Goal: Task Accomplishment & Management: Manage account settings

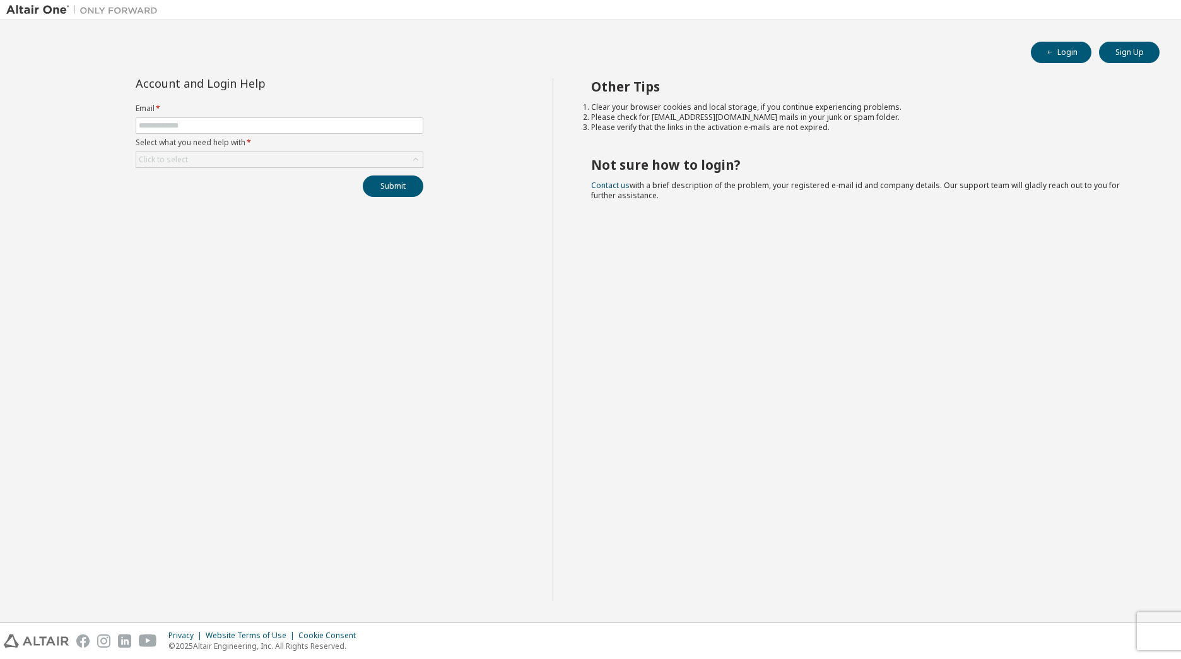
click at [336, 265] on div "Account and Login Help Email * Select what you need help with * Click to select…" at bounding box center [279, 339] width 546 height 522
click at [199, 121] on input "text" at bounding box center [279, 125] width 281 height 10
type input "**********"
click at [194, 163] on div "Click to select" at bounding box center [279, 159] width 286 height 15
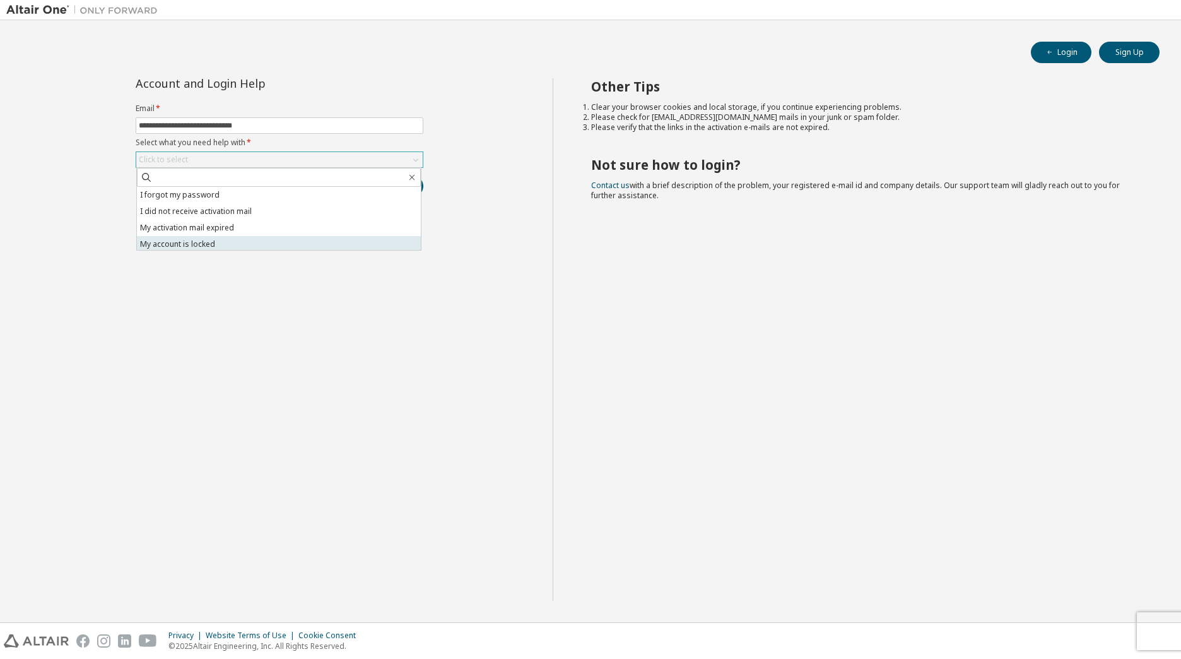
click at [214, 242] on li "My account is locked" at bounding box center [279, 244] width 284 height 16
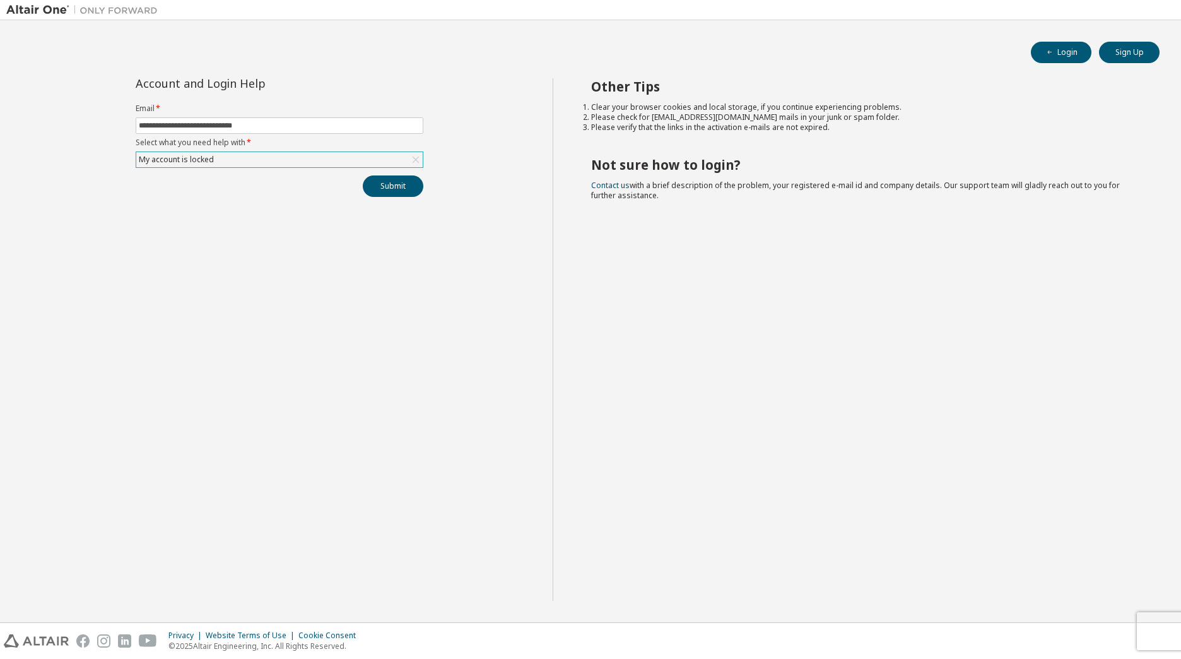
click at [250, 162] on div "My account is locked" at bounding box center [279, 159] width 286 height 15
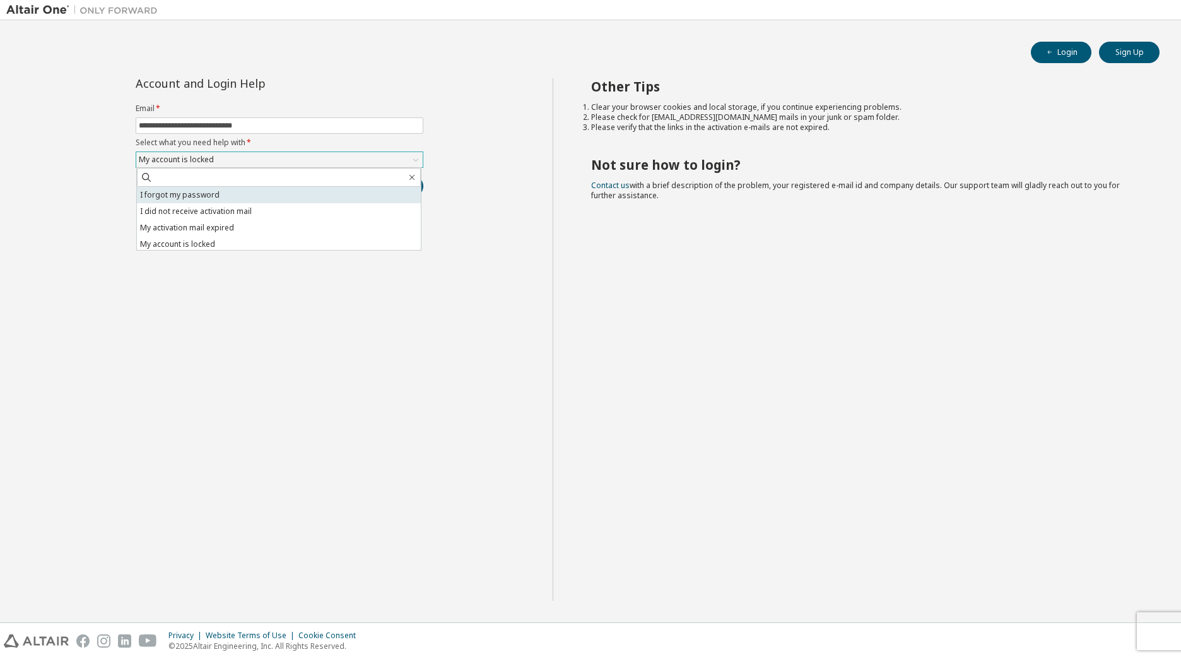
click at [211, 196] on li "I forgot my password" at bounding box center [279, 195] width 284 height 16
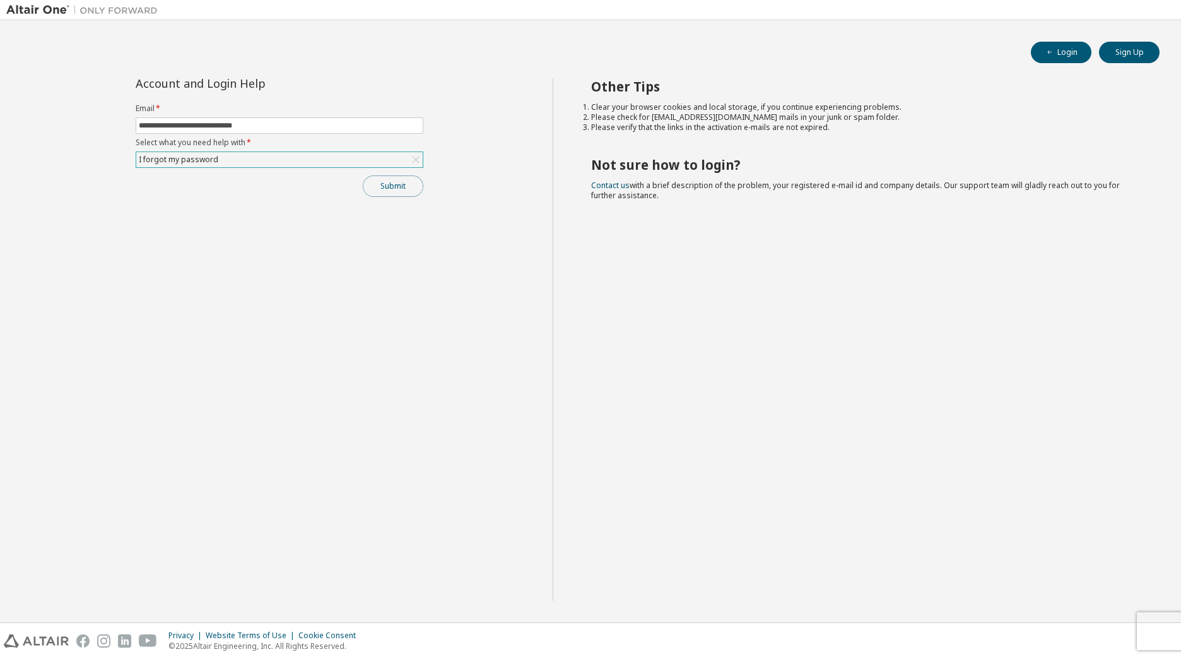
click at [372, 194] on button "Submit" at bounding box center [393, 185] width 61 height 21
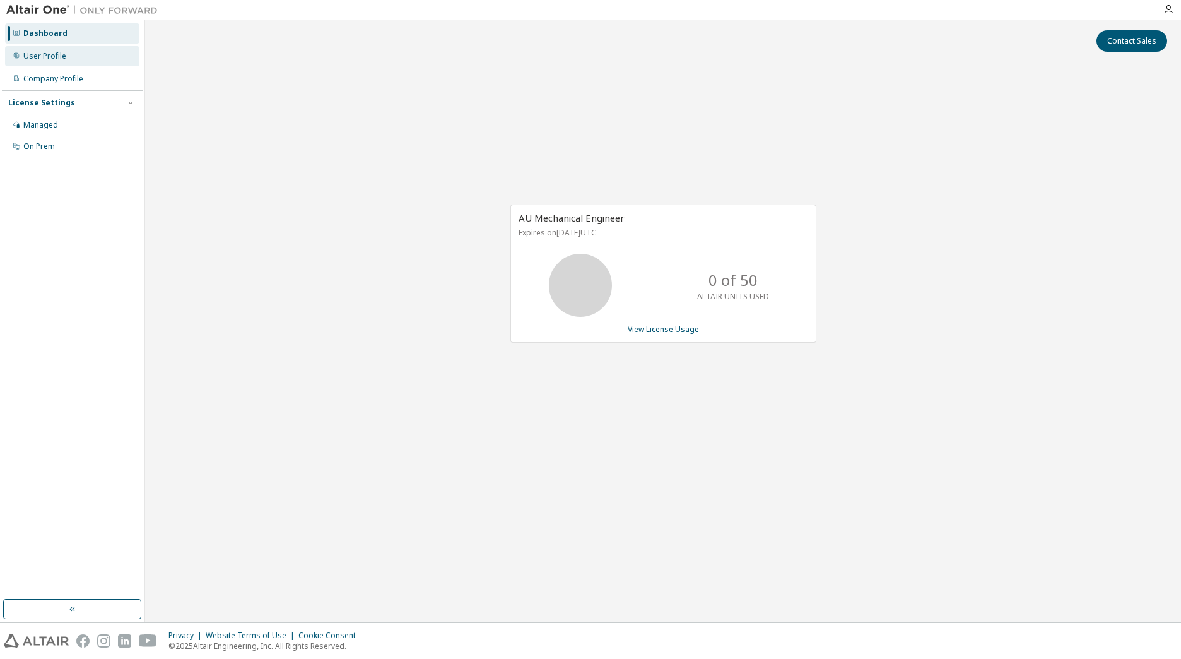
click at [85, 51] on div "User Profile" at bounding box center [72, 56] width 134 height 20
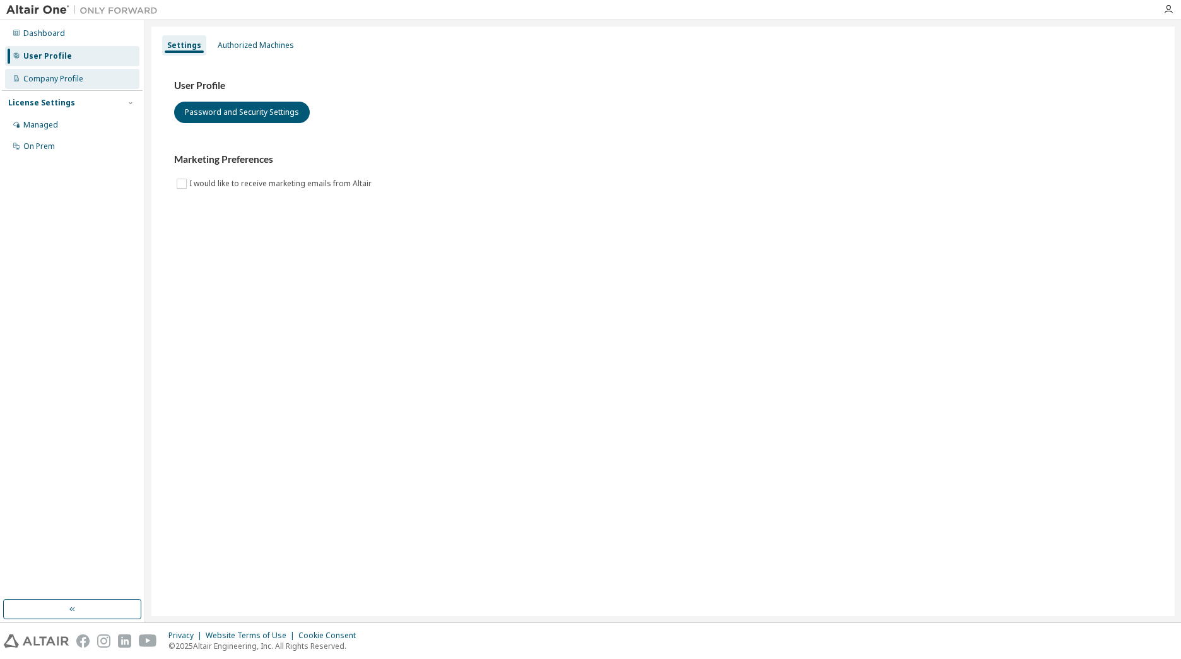
click at [68, 78] on div "Company Profile" at bounding box center [53, 79] width 60 height 10
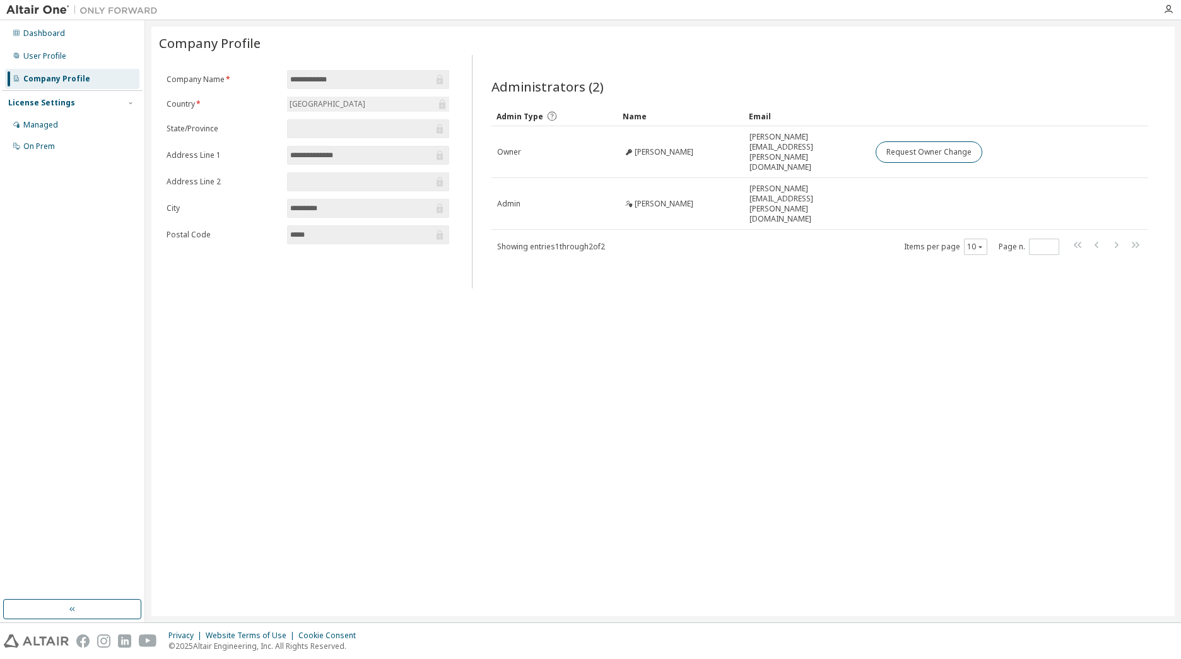
click at [682, 368] on div "**********" at bounding box center [662, 320] width 1023 height 589
click at [32, 32] on div "Dashboard" at bounding box center [44, 33] width 42 height 10
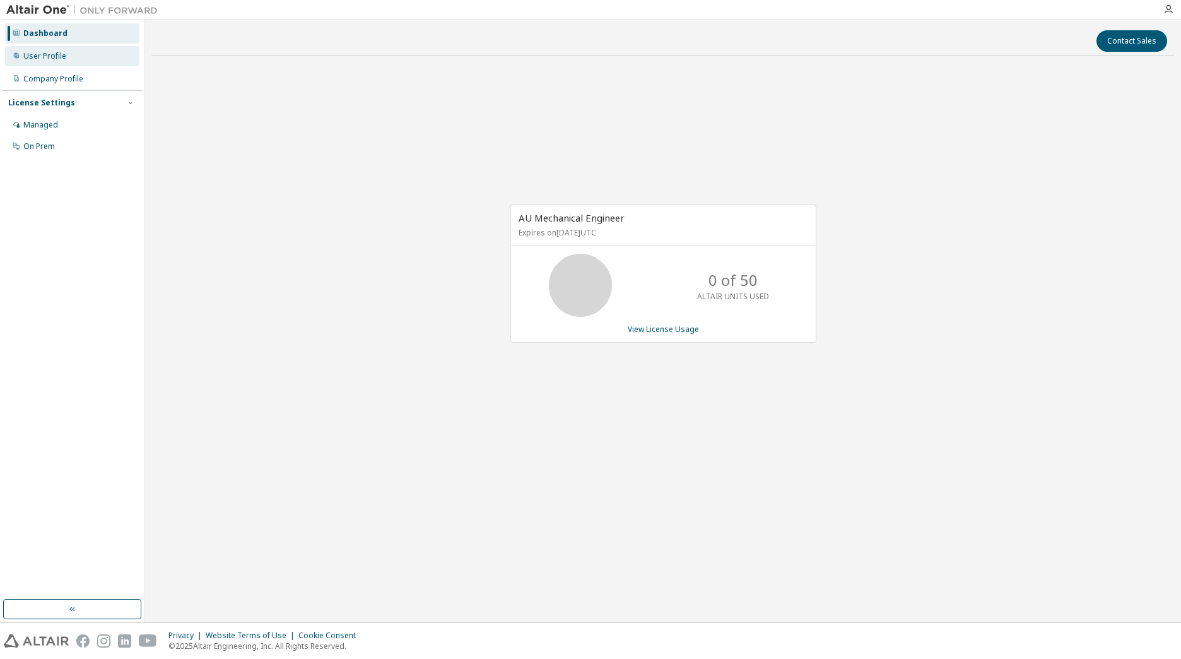
click at [40, 61] on div "User Profile" at bounding box center [44, 56] width 43 height 10
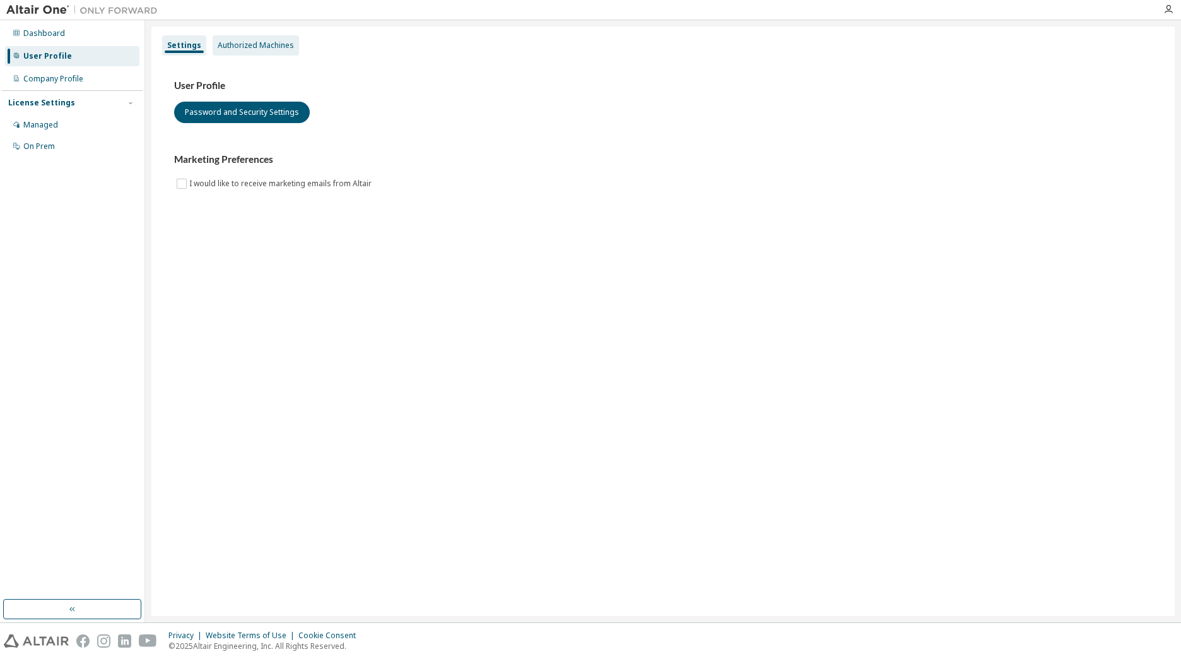
click at [275, 50] on div "Authorized Machines" at bounding box center [256, 45] width 86 height 20
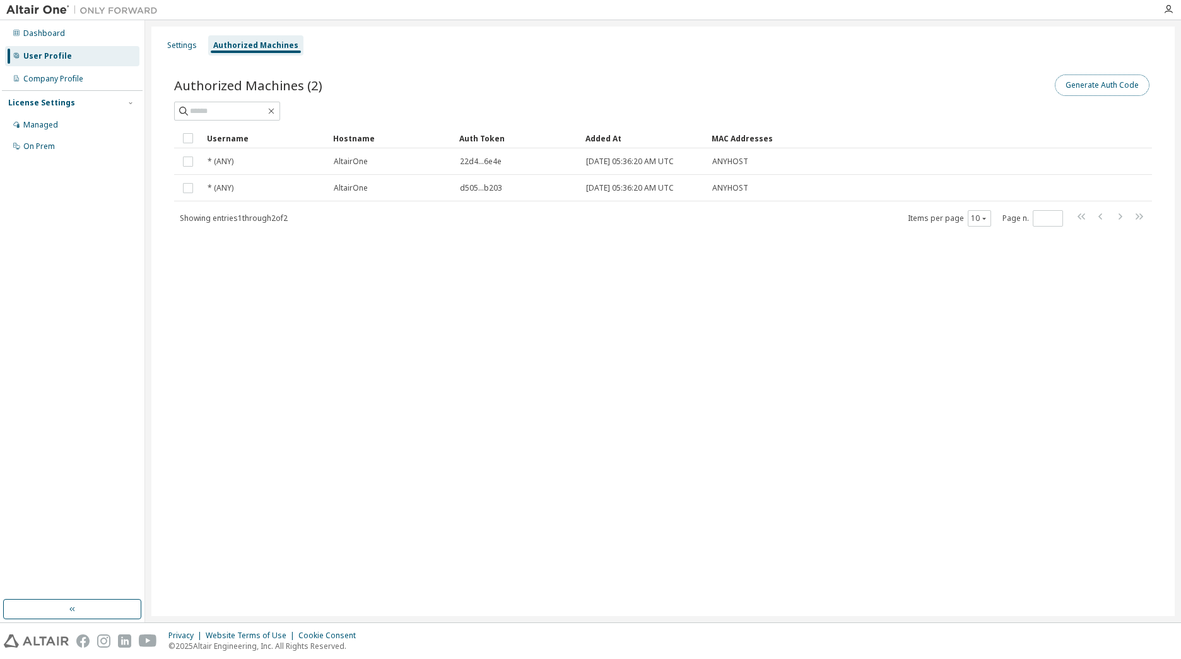
click at [1101, 93] on button "Generate Auth Code" at bounding box center [1102, 84] width 95 height 21
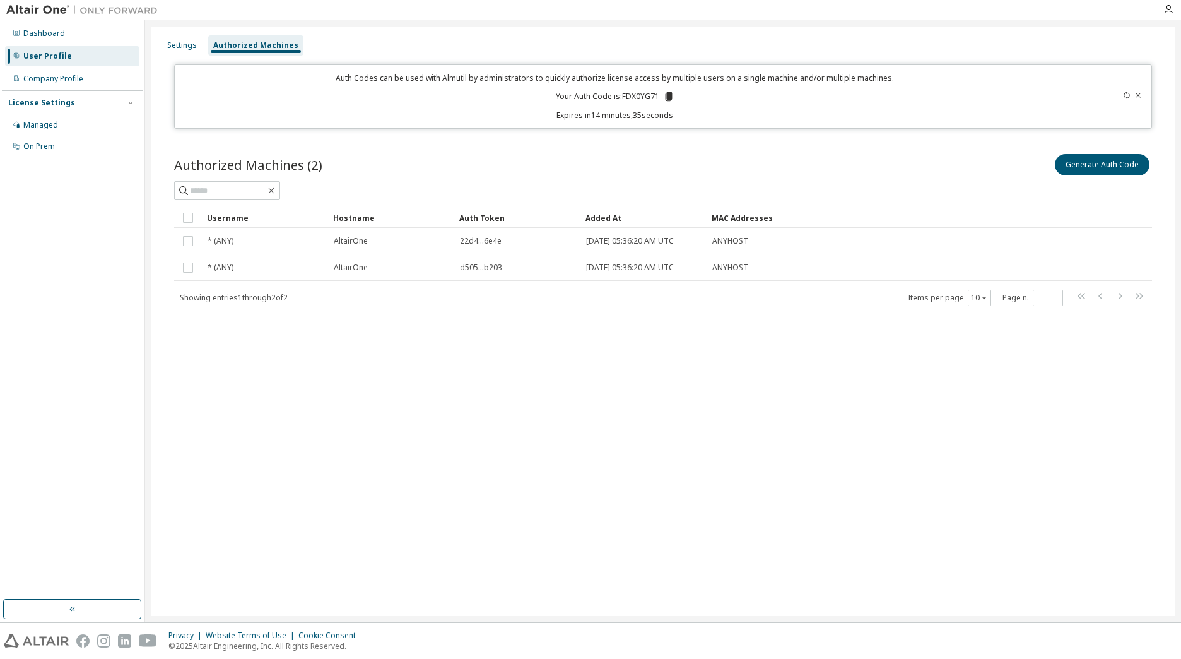
click at [635, 93] on p "Your Auth Code is: FDX0YG71" at bounding box center [615, 96] width 119 height 11
drag, startPoint x: 635, startPoint y: 93, endPoint x: 630, endPoint y: 147, distance: 53.9
click at [630, 147] on div "Authorized Machines (2) Generate Auth Code Clear Load Save Save As Field Operat…" at bounding box center [663, 237] width 1008 height 203
click at [175, 44] on div "Settings" at bounding box center [182, 45] width 30 height 10
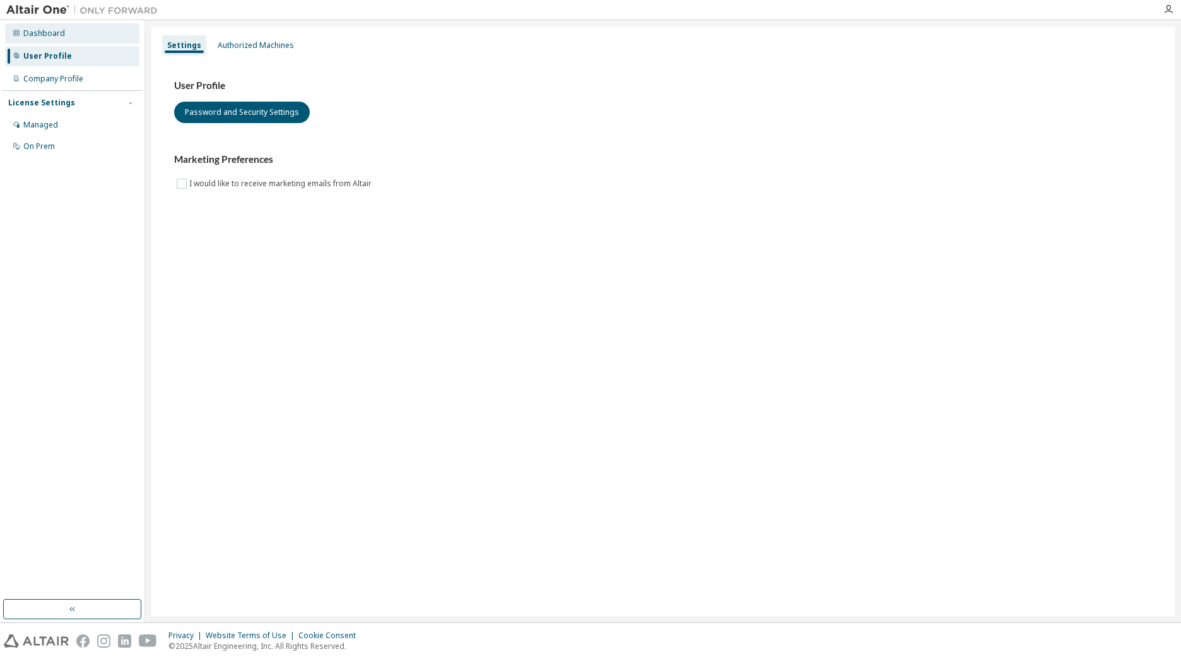
click at [60, 40] on div "Dashboard" at bounding box center [72, 33] width 134 height 20
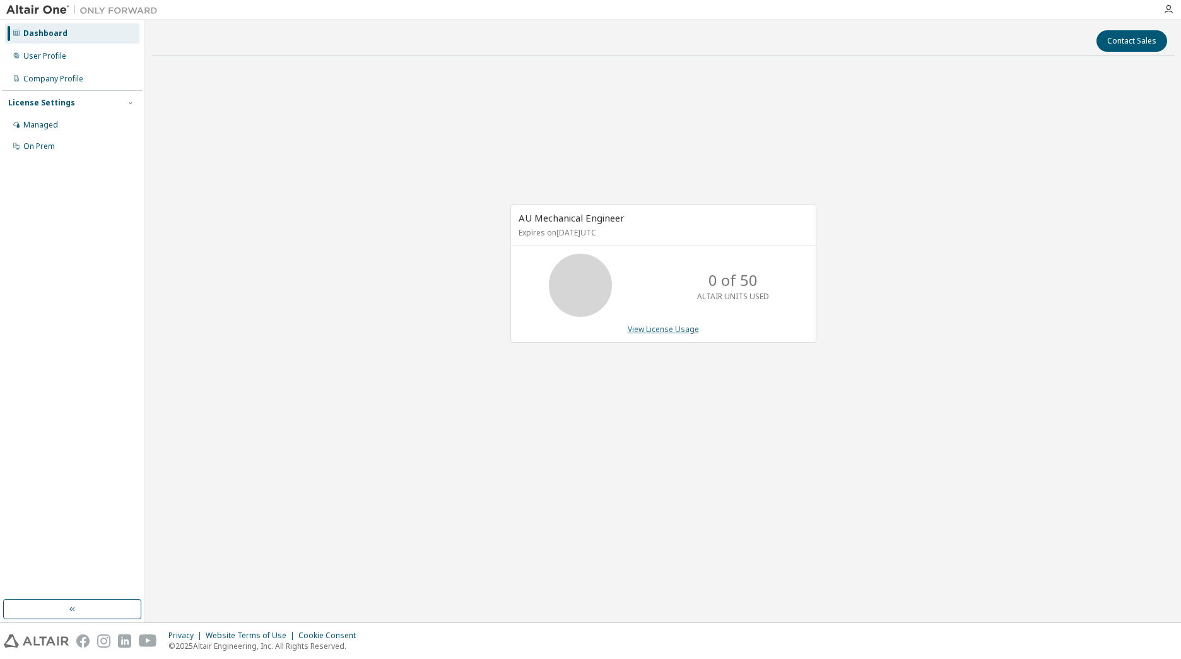
click at [666, 334] on link "View License Usage" at bounding box center [663, 329] width 71 height 11
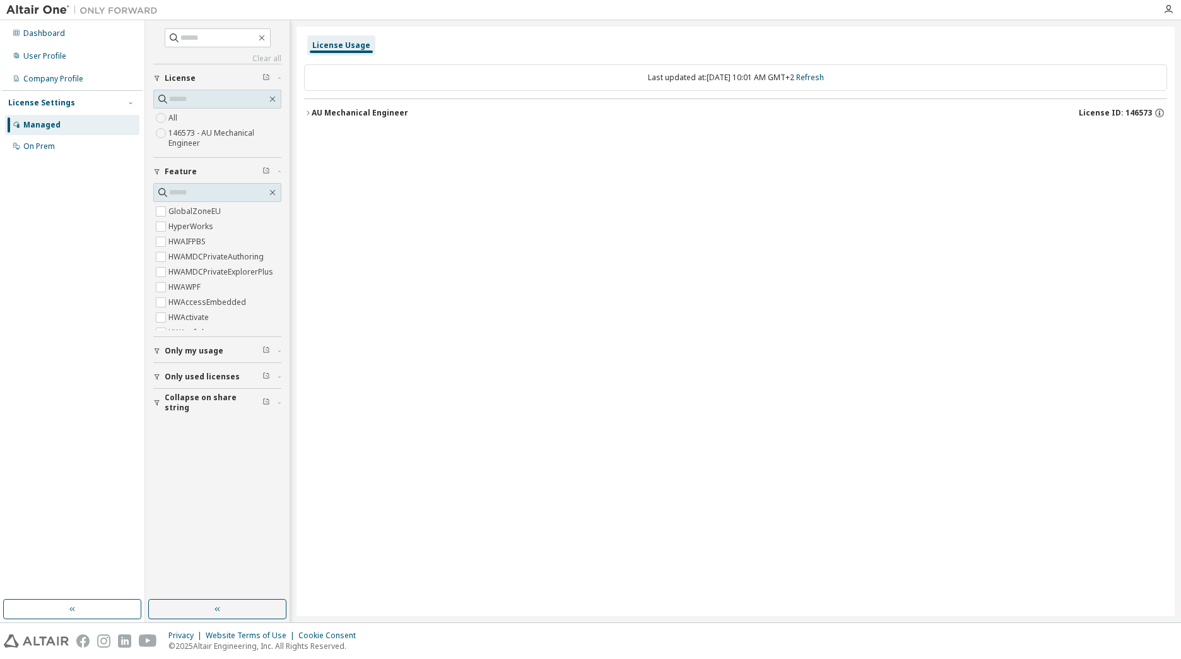
click at [211, 132] on label "146573 - AU Mechanical Engineer" at bounding box center [224, 138] width 113 height 25
click at [316, 118] on div "AU Mechanical Engineer License ID: 146573" at bounding box center [739, 112] width 855 height 11
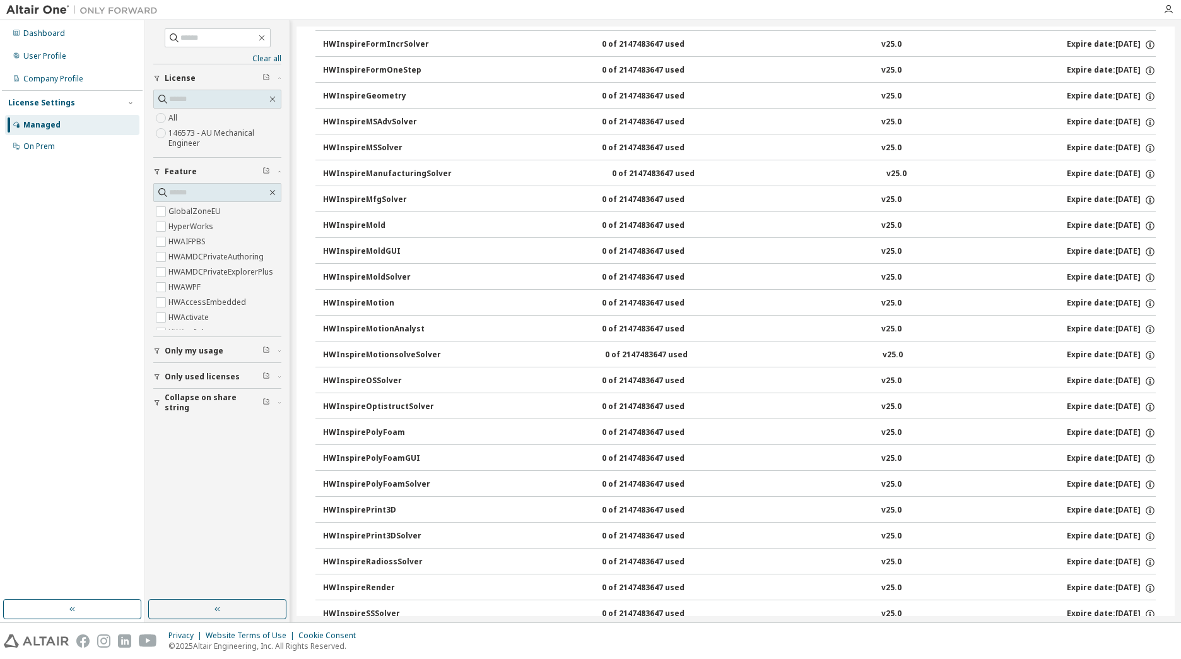
scroll to position [2944, 0]
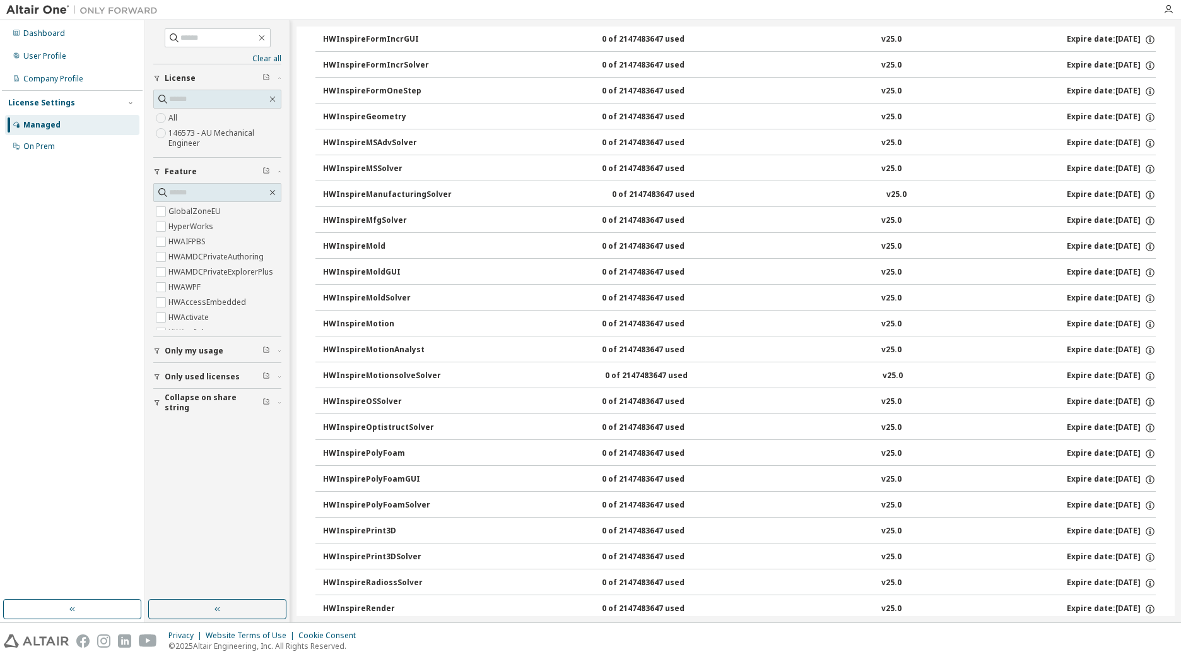
click at [187, 375] on span "Only used licenses" at bounding box center [202, 377] width 75 height 10
click at [180, 394] on label "Yes" at bounding box center [175, 395] width 15 height 15
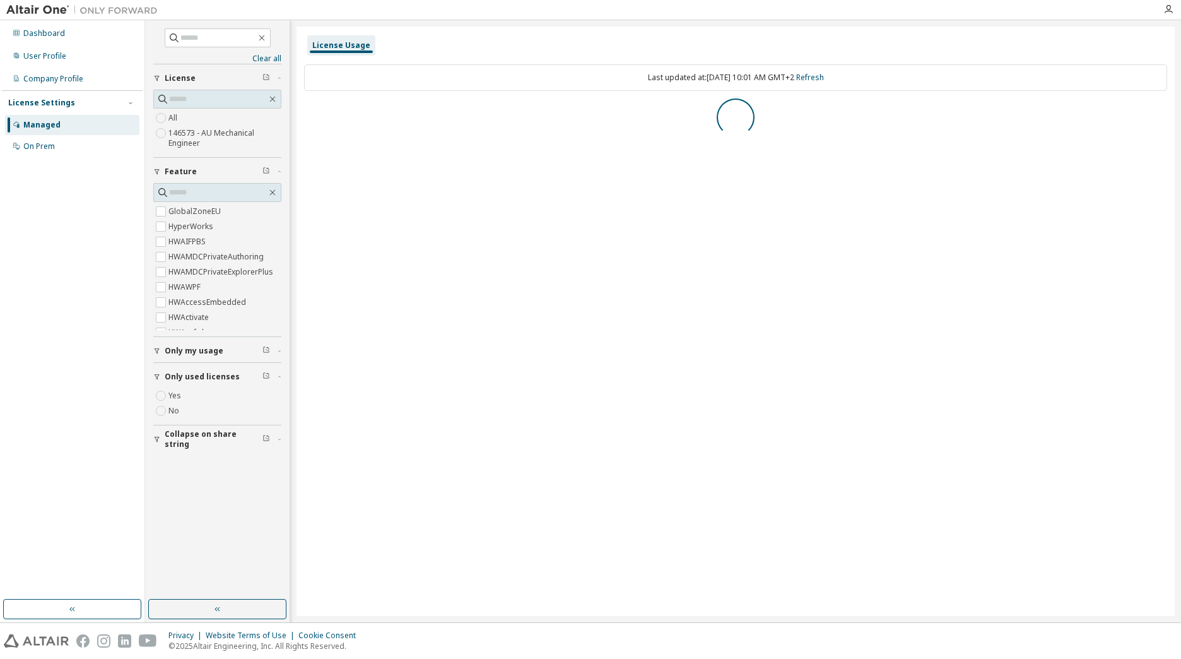
scroll to position [0, 0]
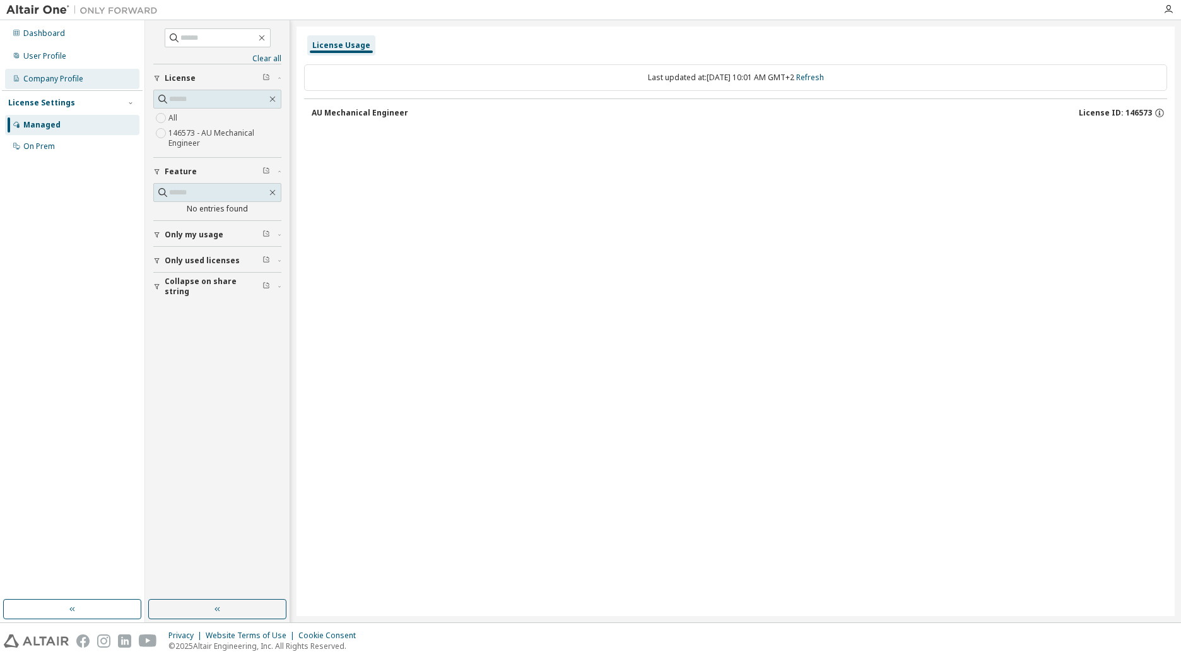
click at [37, 88] on div "Company Profile" at bounding box center [72, 79] width 134 height 20
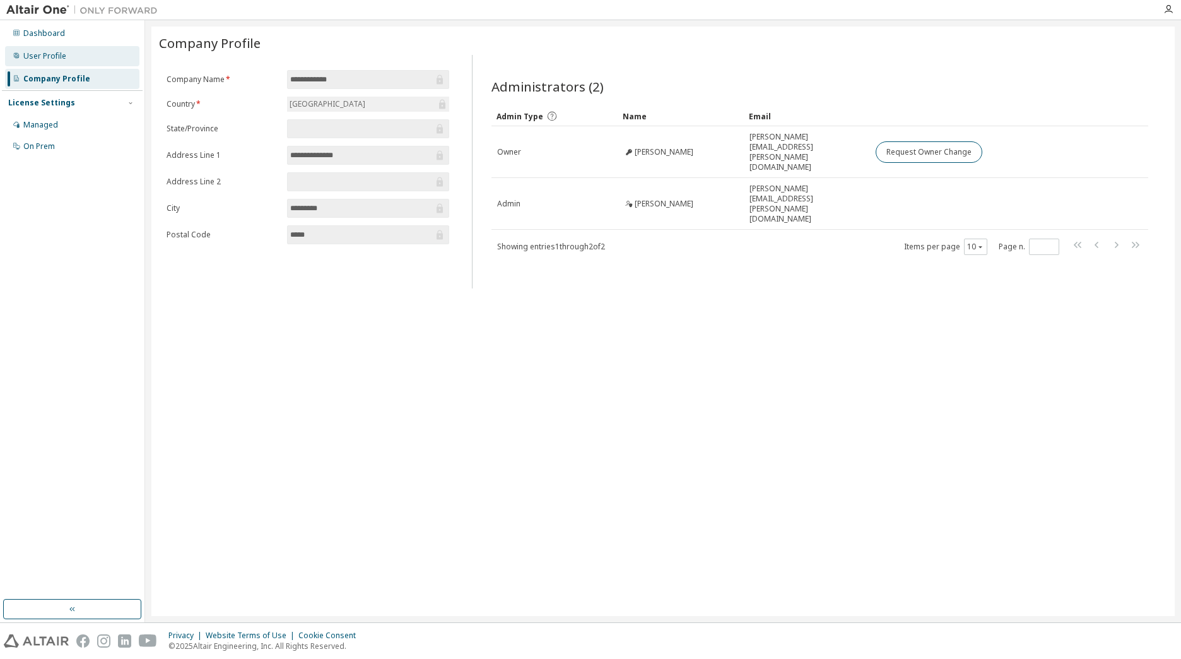
click at [39, 62] on div "User Profile" at bounding box center [72, 56] width 134 height 20
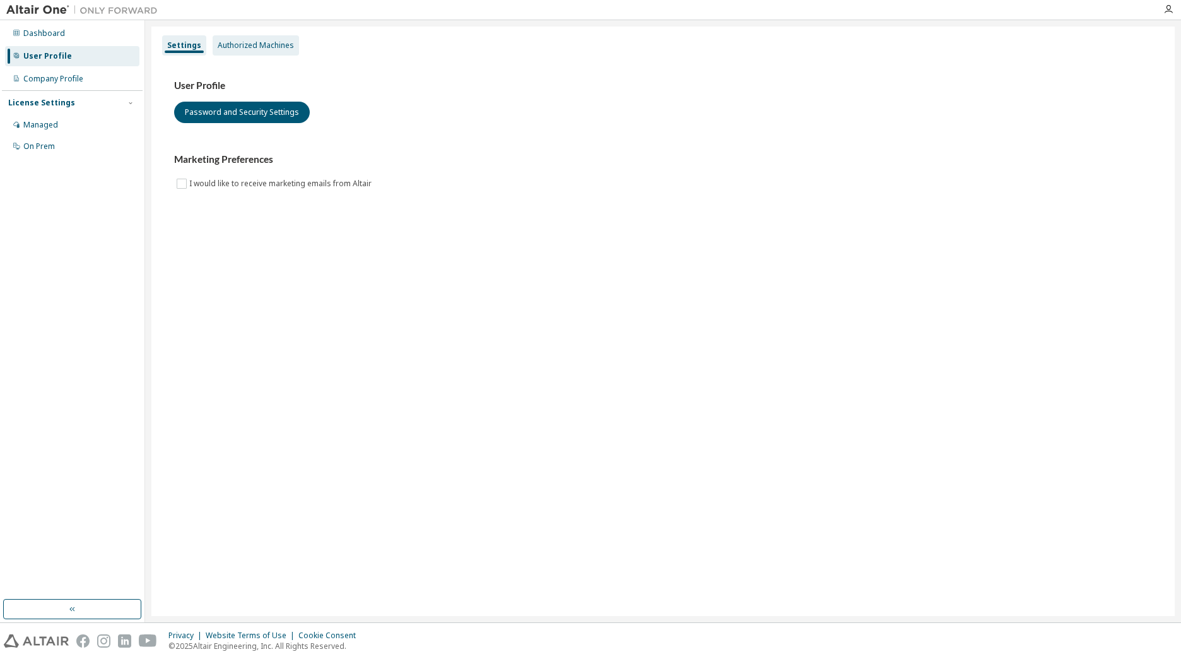
click at [276, 41] on div "Authorized Machines" at bounding box center [256, 45] width 76 height 10
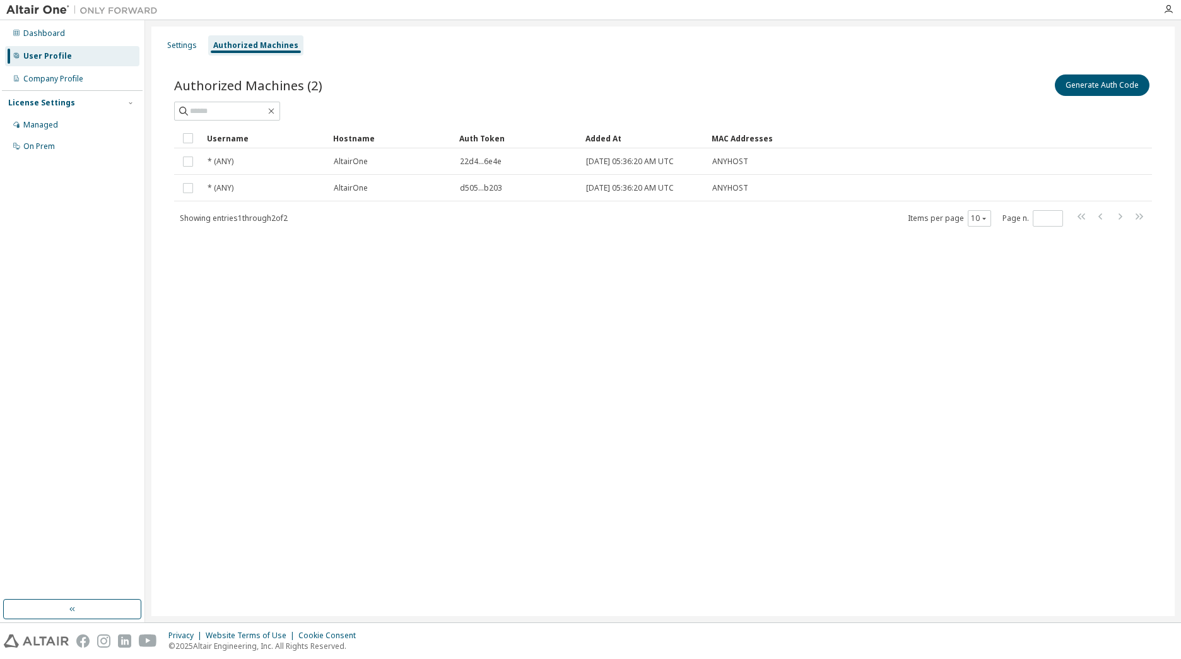
click at [442, 336] on div "Settings Authorized Machines Authorized Machines (2) Generate Auth Code Clear L…" at bounding box center [662, 320] width 1023 height 589
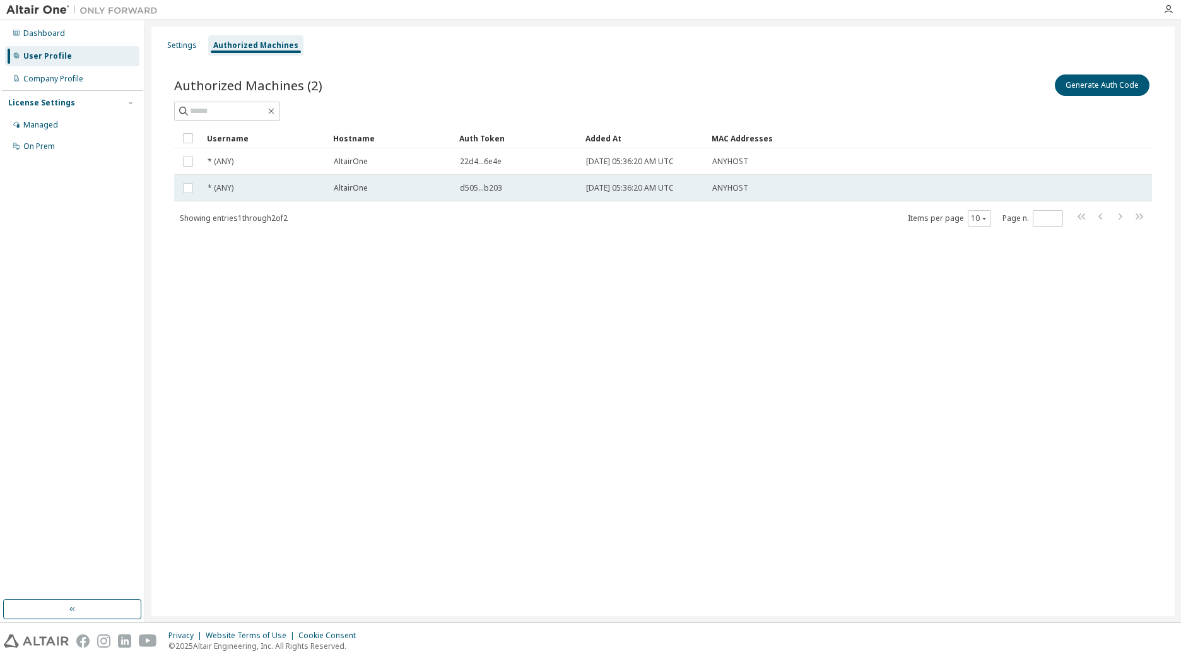
click at [674, 185] on span "2025-09-03 05:36:20 AM UTC" at bounding box center [630, 188] width 88 height 10
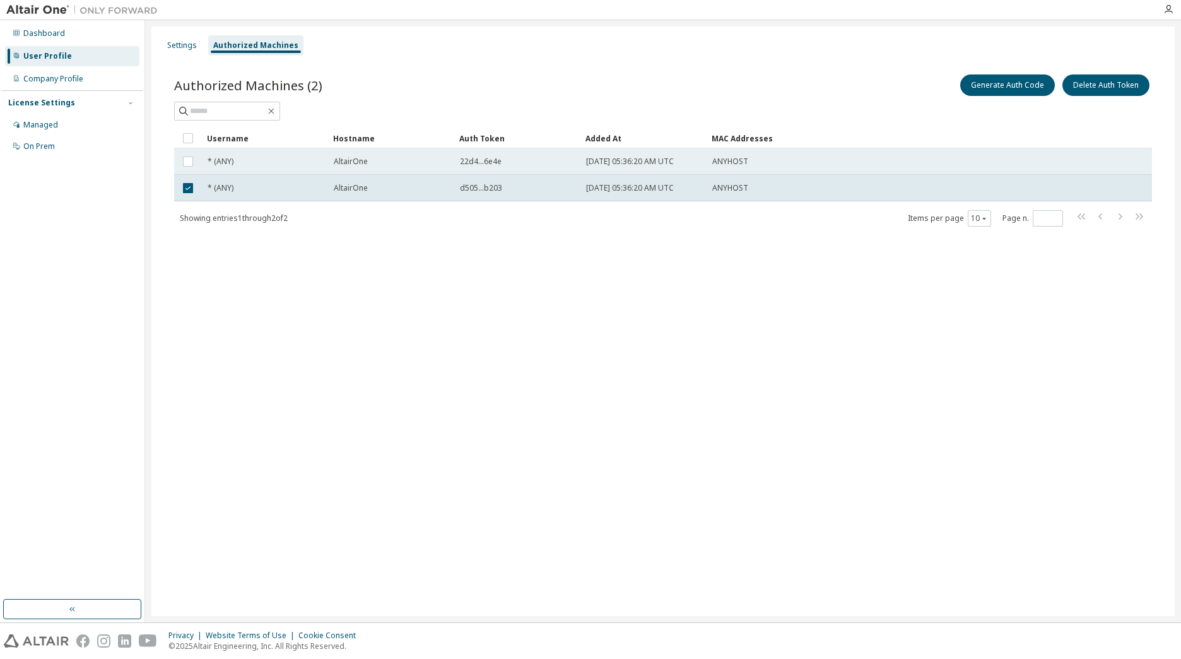
click at [265, 159] on div "* (ANY)" at bounding box center [265, 161] width 115 height 10
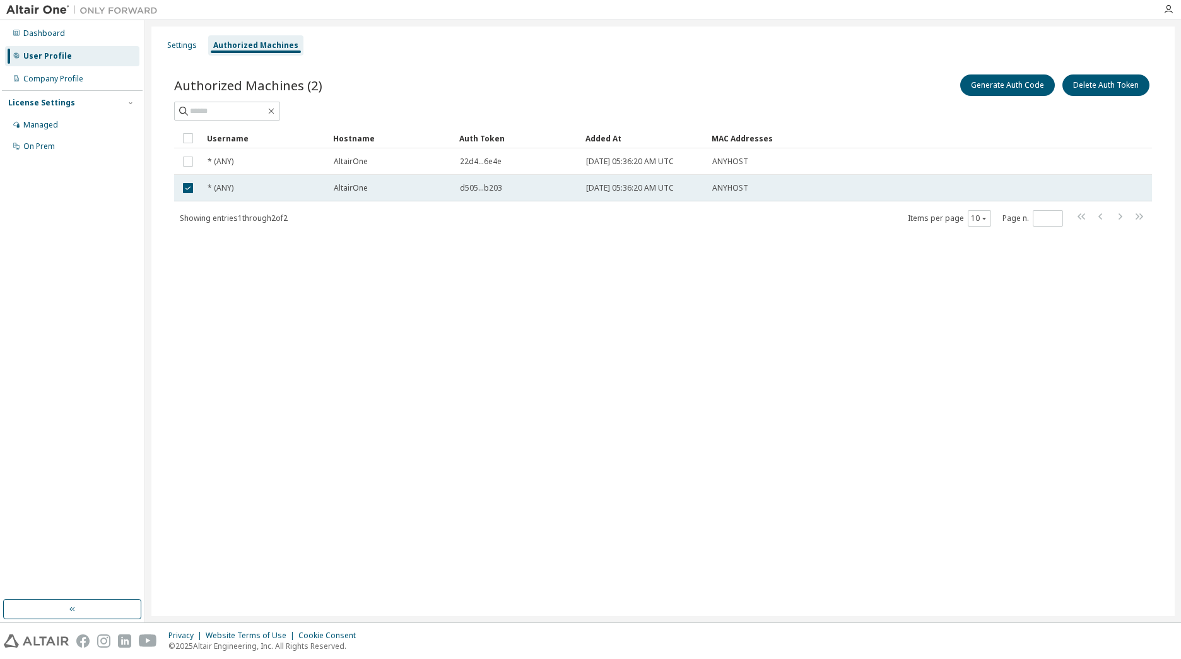
click at [262, 184] on div "* (ANY)" at bounding box center [265, 188] width 115 height 10
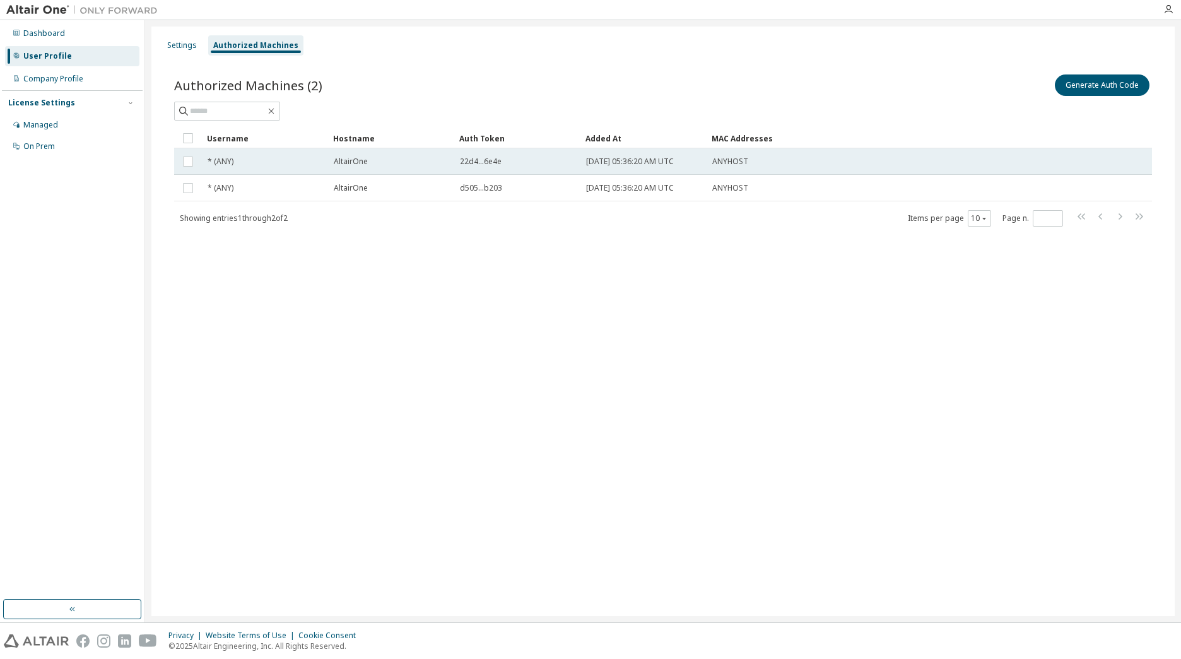
click at [262, 168] on td "* (ANY)" at bounding box center [265, 161] width 126 height 26
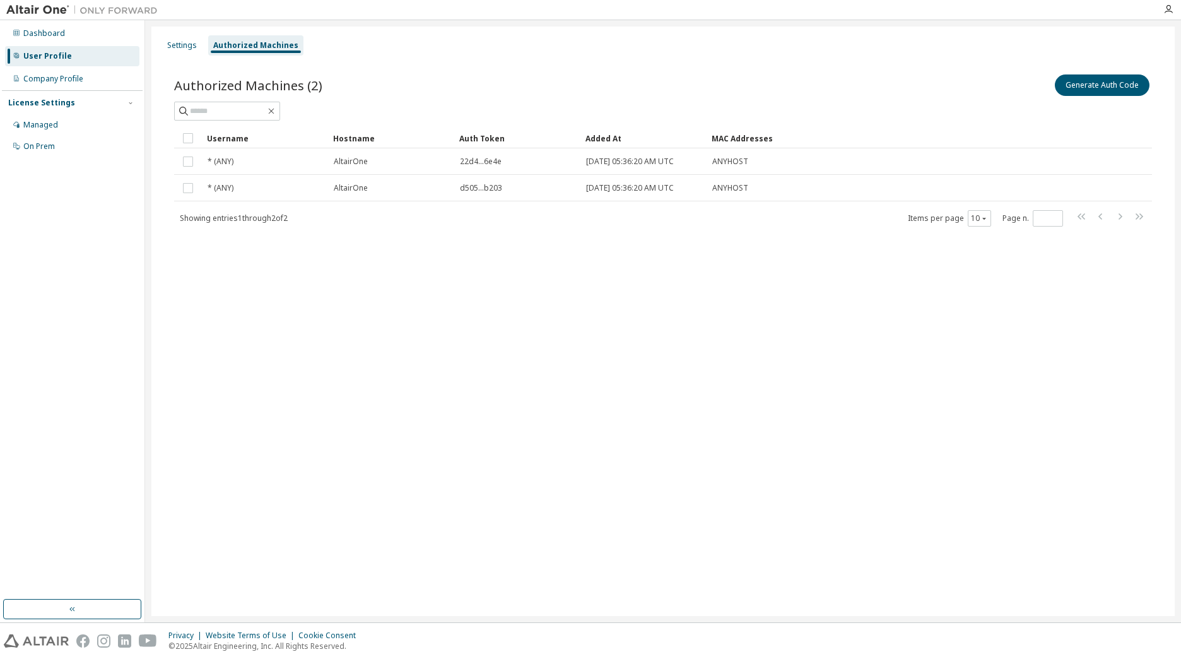
click at [263, 281] on div "Settings Authorized Machines Authorized Machines (2) Generate Auth Code Clear L…" at bounding box center [662, 320] width 1023 height 589
click at [182, 50] on div "Settings" at bounding box center [182, 45] width 30 height 10
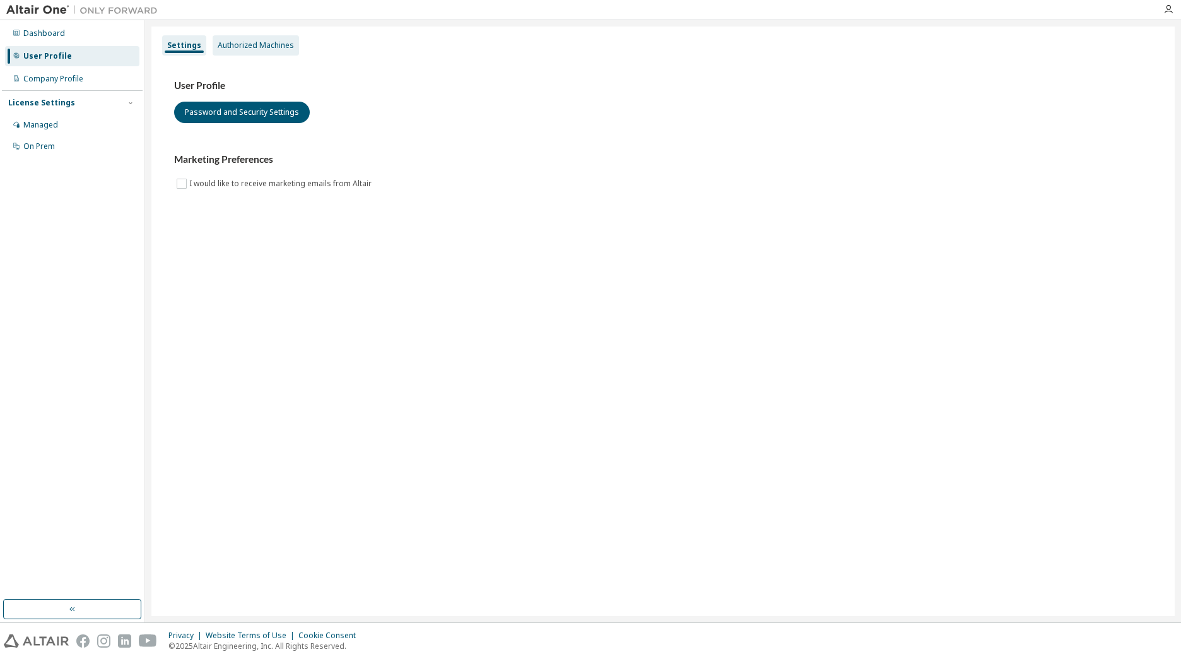
click at [218, 49] on div "Authorized Machines" at bounding box center [256, 45] width 76 height 10
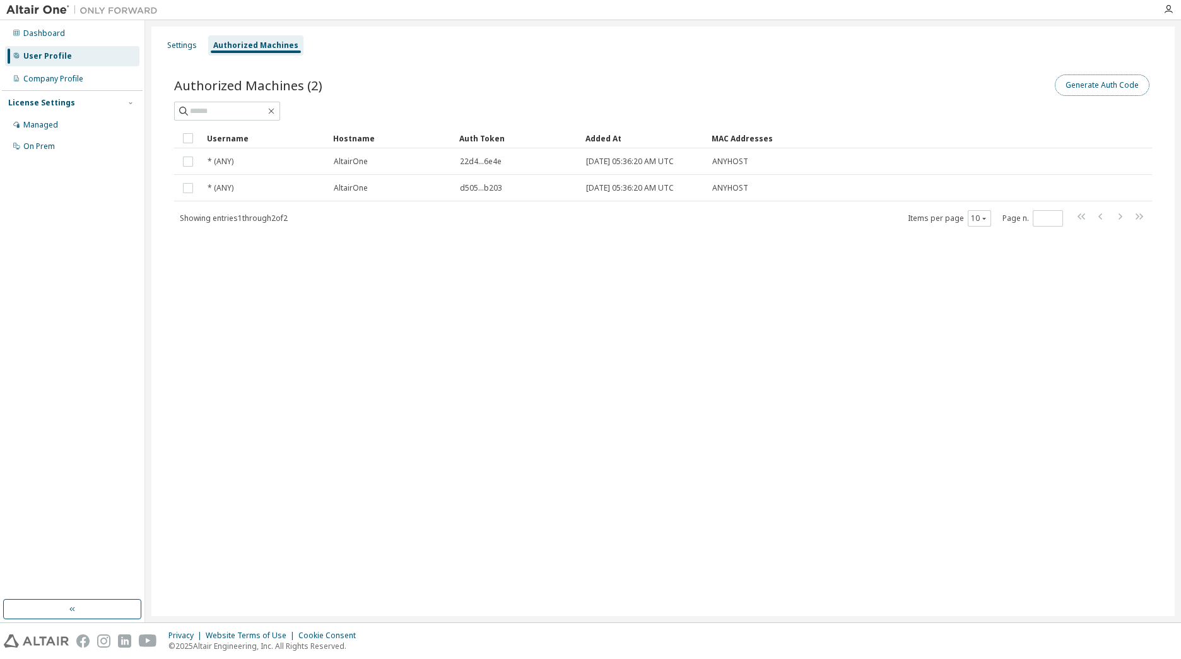
click at [1101, 91] on button "Generate Auth Code" at bounding box center [1102, 84] width 95 height 21
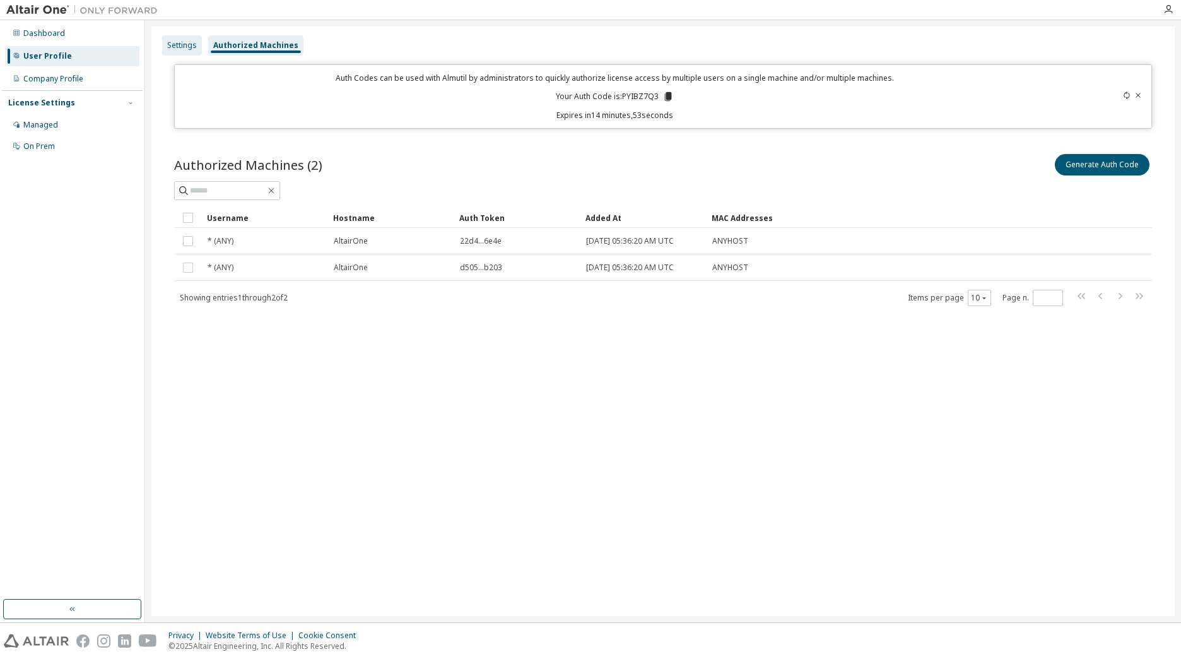
click at [182, 41] on div "Settings" at bounding box center [182, 45] width 30 height 10
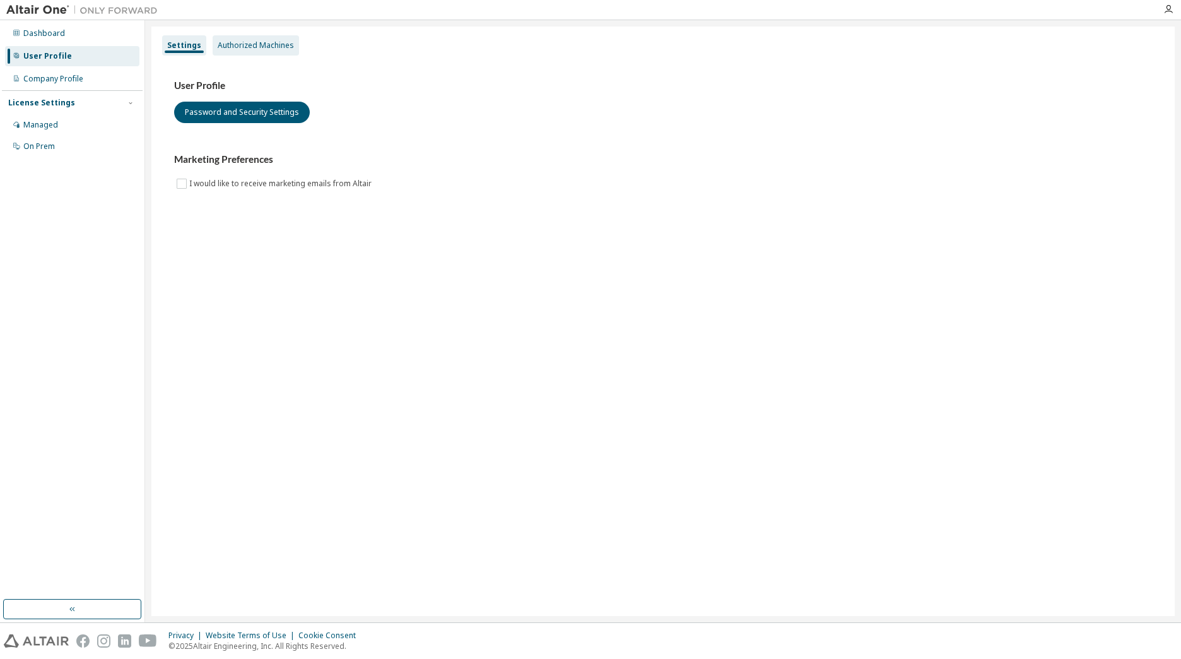
click at [261, 51] on div "Authorized Machines" at bounding box center [256, 45] width 86 height 20
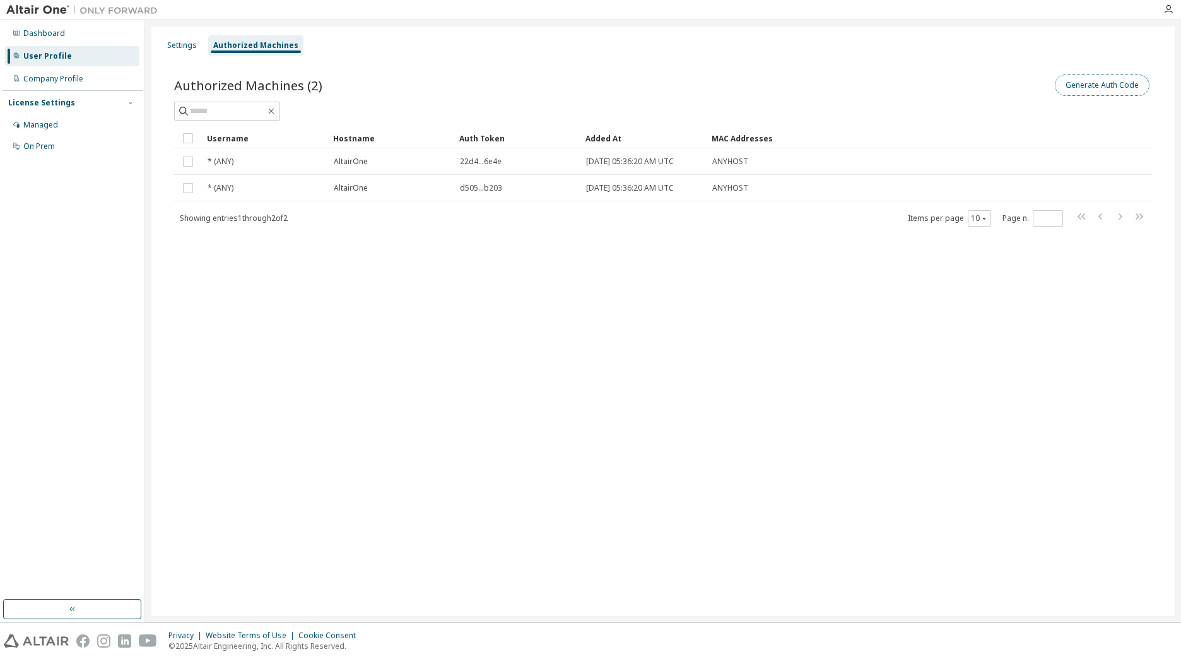
click at [1123, 82] on button "Generate Auth Code" at bounding box center [1102, 84] width 95 height 21
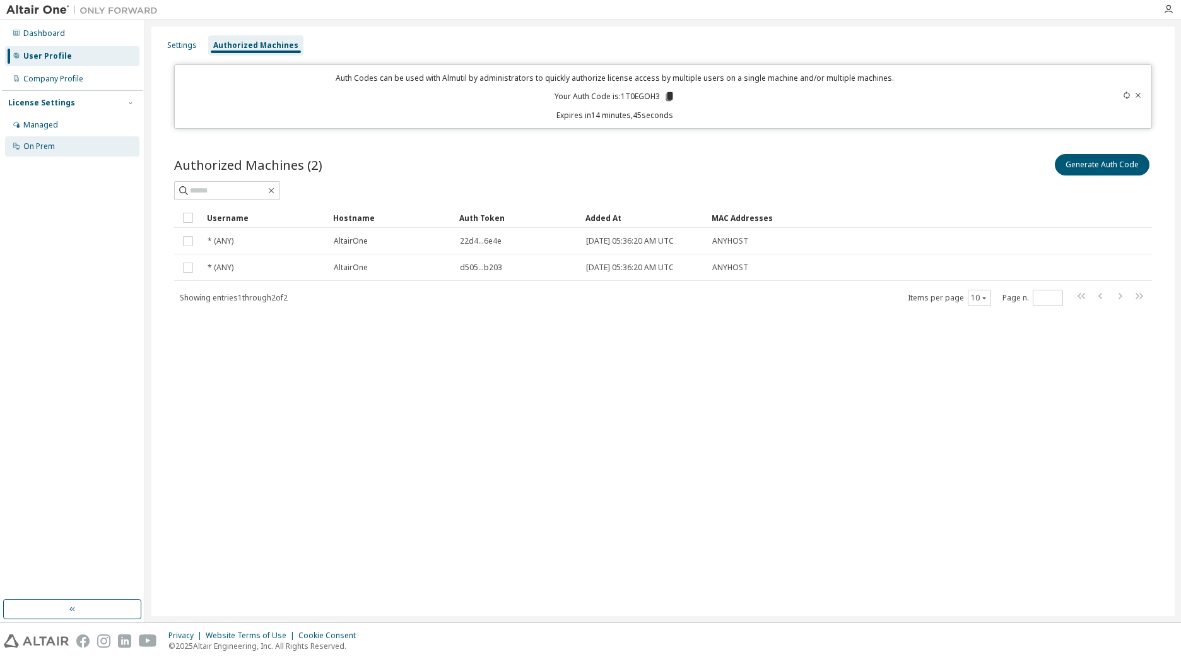
click at [51, 151] on div "On Prem" at bounding box center [72, 146] width 134 height 20
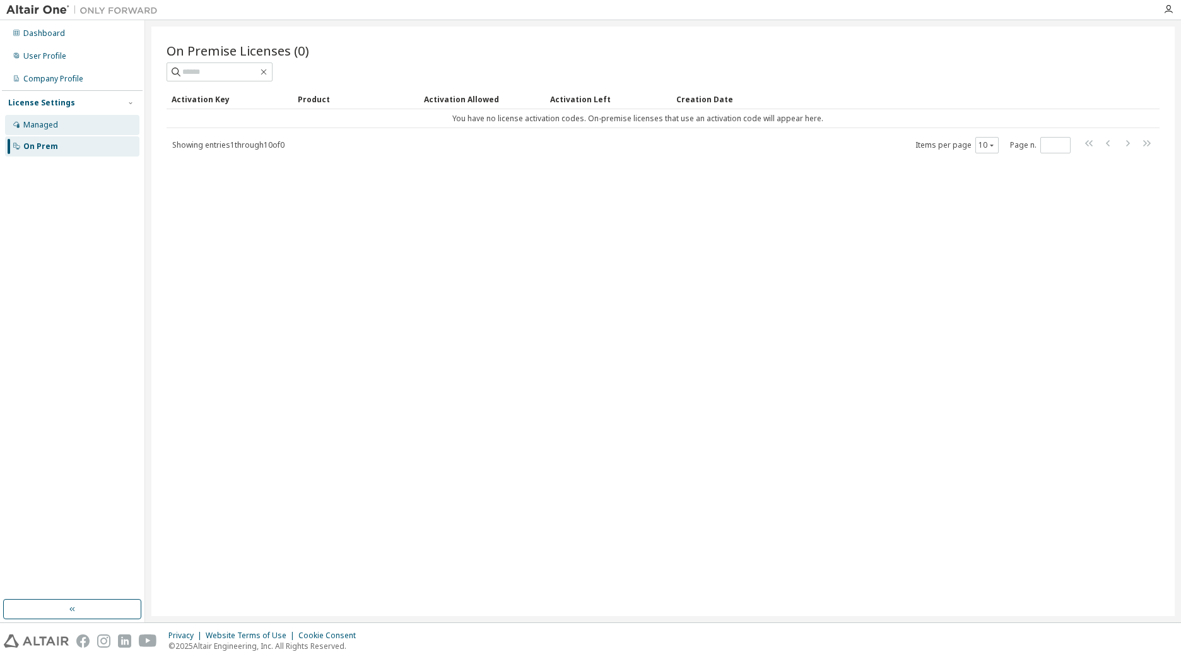
click at [56, 121] on div "Managed" at bounding box center [40, 125] width 35 height 10
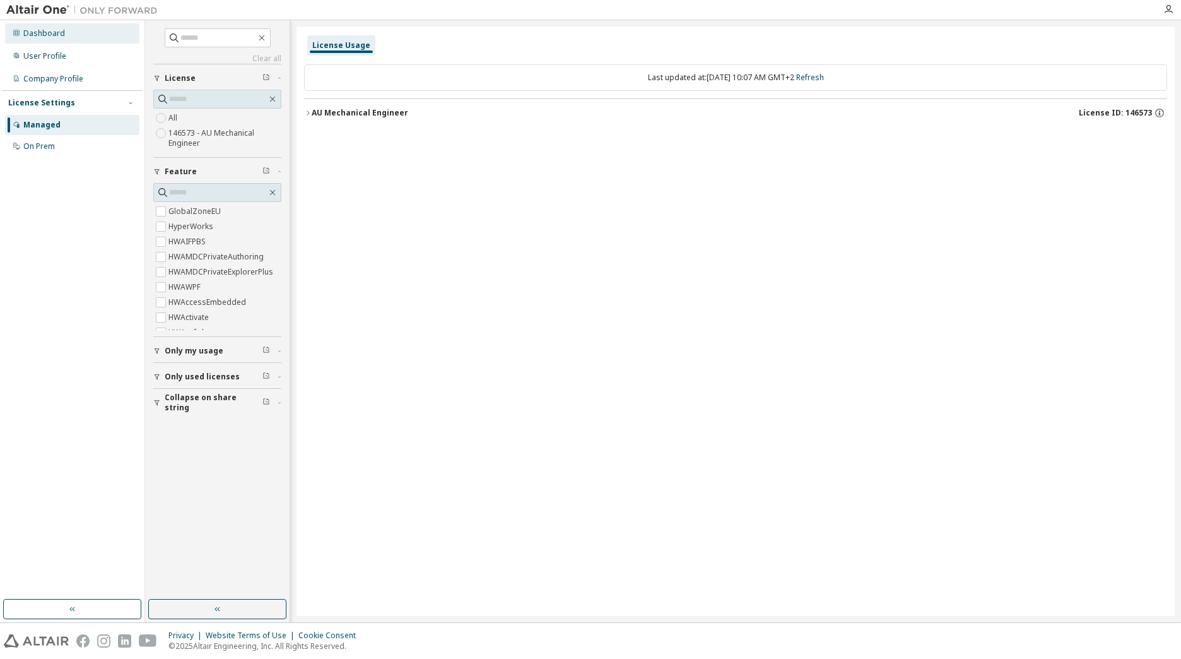
click at [52, 27] on div "Dashboard" at bounding box center [72, 33] width 134 height 20
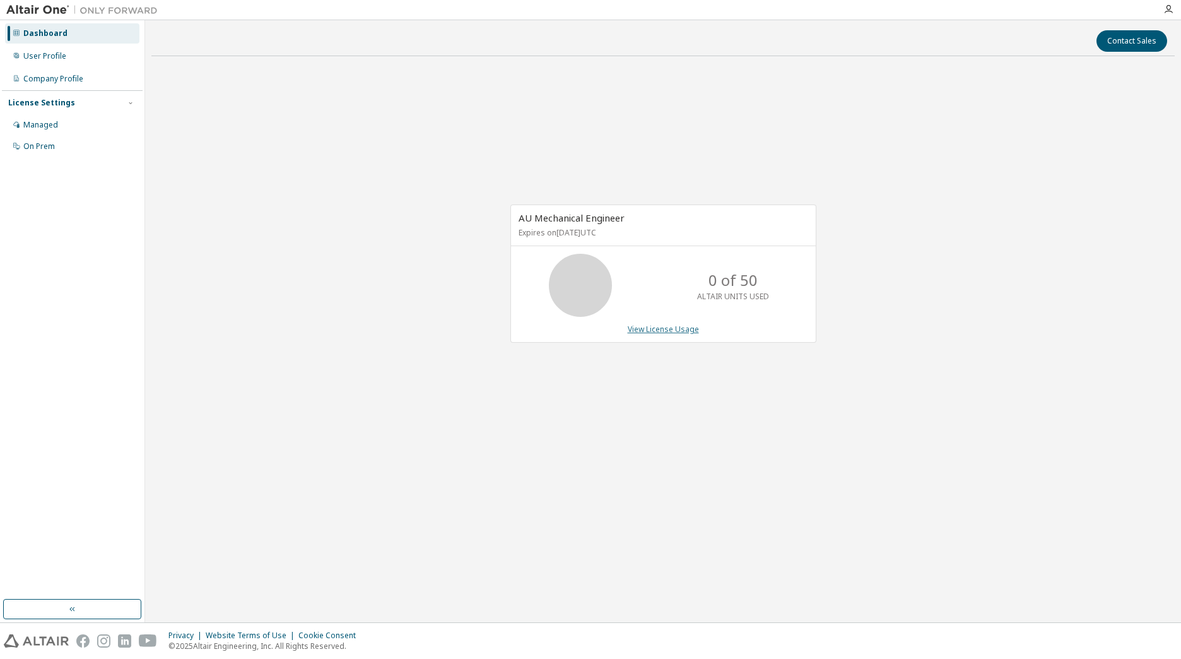
click at [659, 327] on link "View License Usage" at bounding box center [663, 329] width 71 height 11
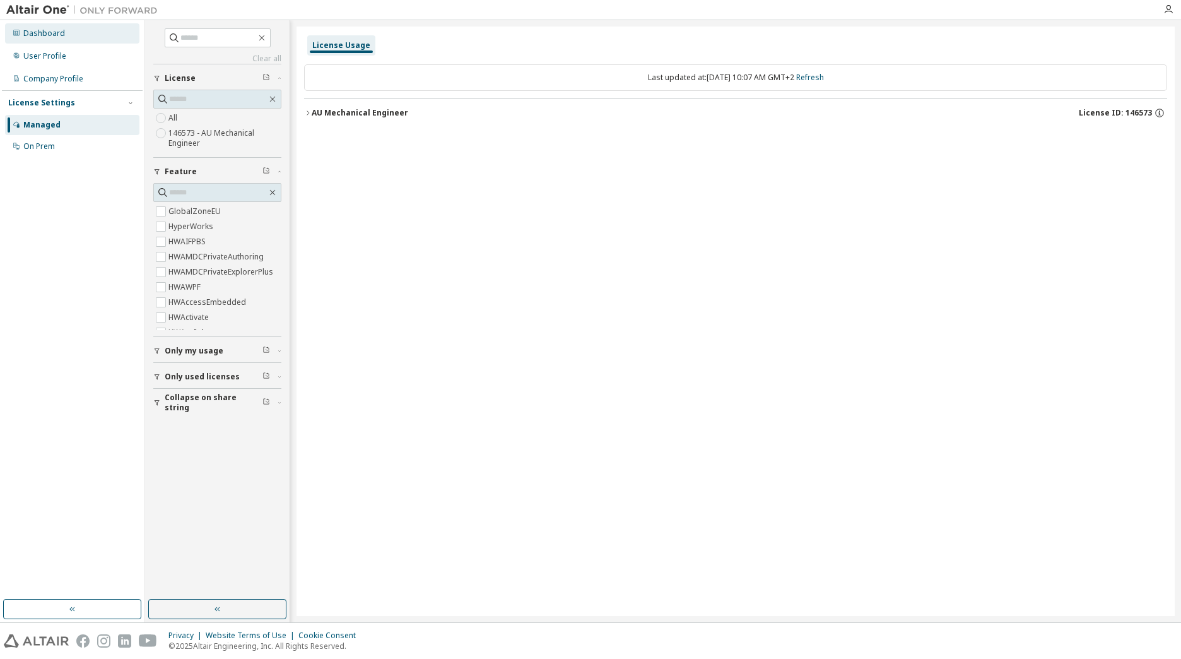
click at [69, 32] on div "Dashboard" at bounding box center [72, 33] width 134 height 20
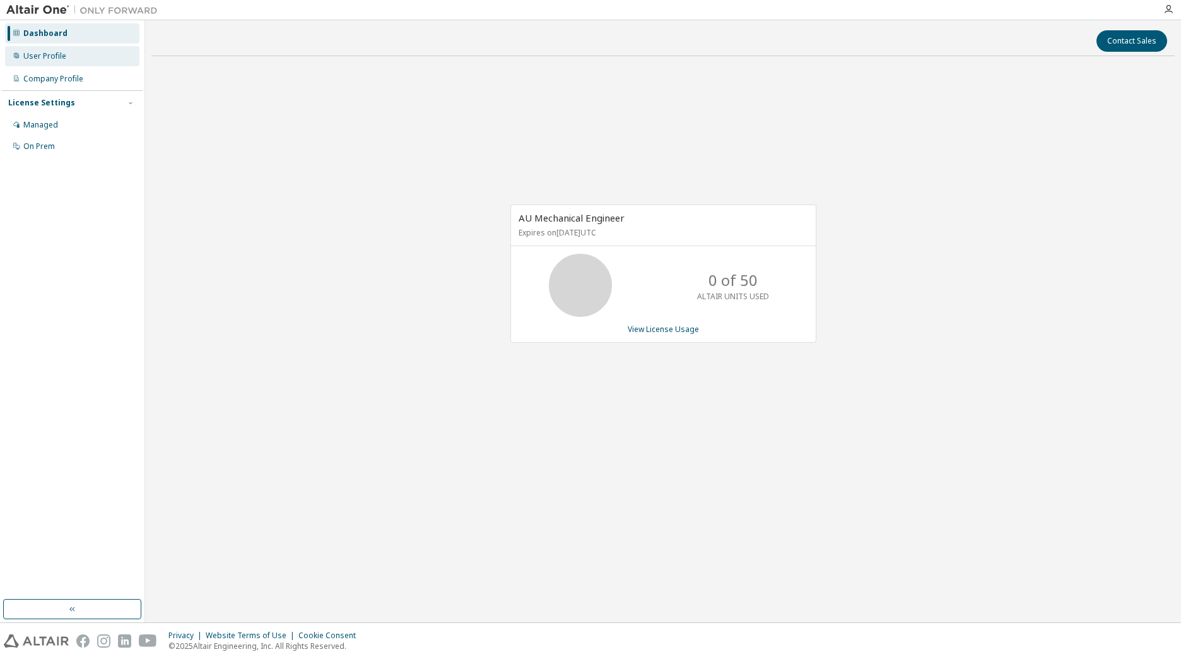
click at [35, 57] on div "User Profile" at bounding box center [44, 56] width 43 height 10
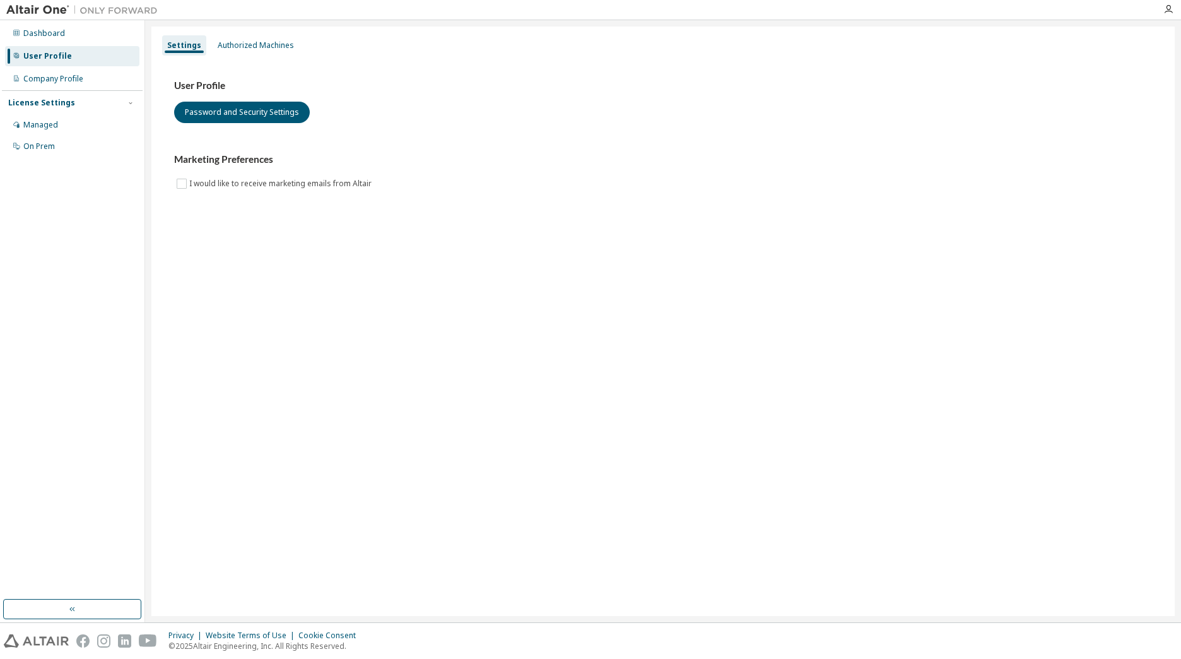
click at [118, 244] on div "Dashboard User Profile Company Profile License Settings Managed On Prem" at bounding box center [72, 309] width 141 height 575
